Goal: Navigation & Orientation: Find specific page/section

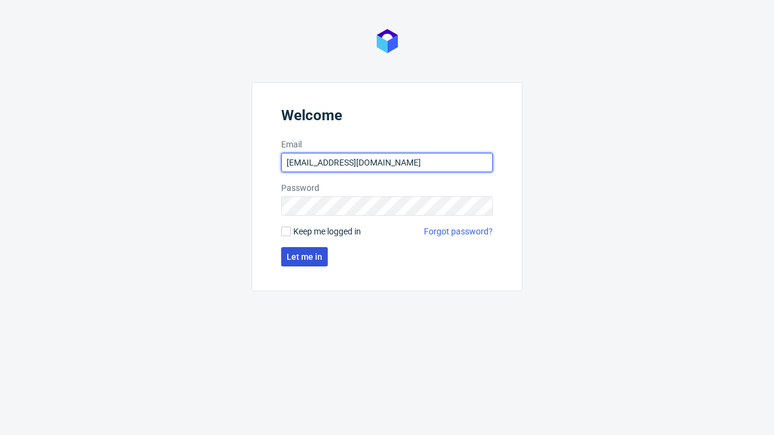
type input "[EMAIL_ADDRESS][DOMAIN_NAME]"
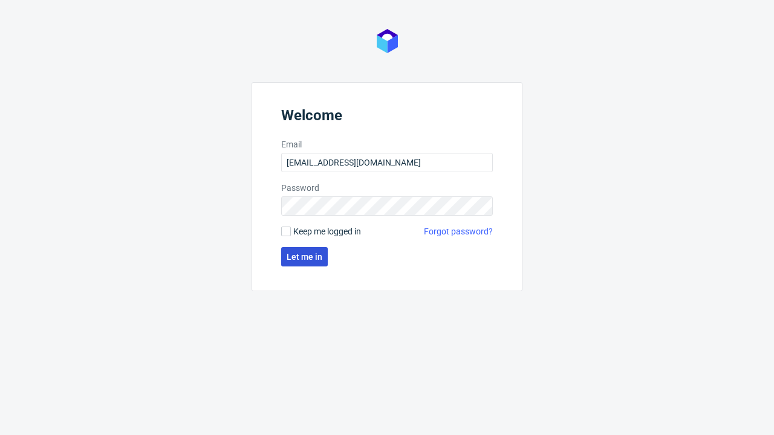
click at [304, 257] on span "Let me in" at bounding box center [305, 257] width 36 height 8
